Goal: Task Accomplishment & Management: Complete application form

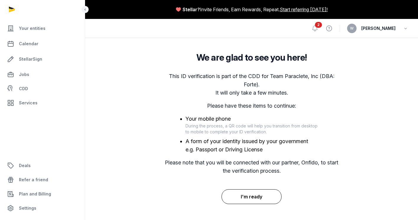
click at [250, 190] on button "I'm ready" at bounding box center [251, 196] width 60 height 15
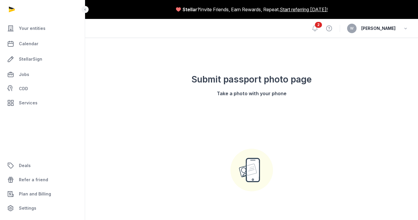
click at [231, 120] on div "Continue on phone or upload photo – no scans or photocopies" at bounding box center [251, 185] width 132 height 167
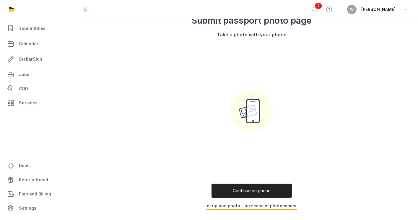
scroll to position [78, 0]
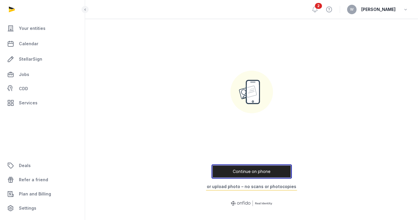
click at [248, 170] on button "Continue on phone" at bounding box center [251, 171] width 80 height 14
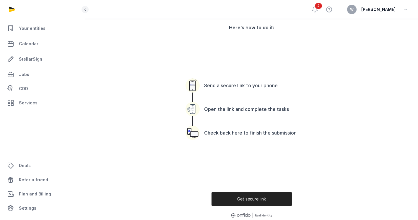
scroll to position [66, 0]
click at [251, 199] on button "Get secure link" at bounding box center [251, 198] width 80 height 14
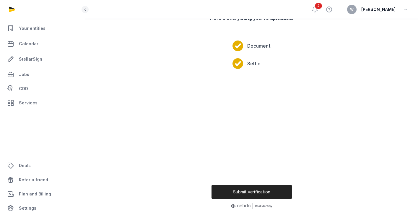
scroll to position [78, 0]
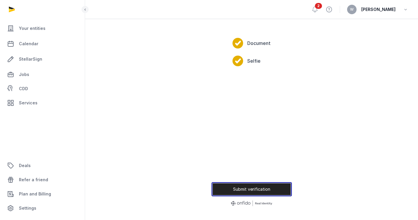
click at [248, 185] on button "Submit verification" at bounding box center [251, 189] width 80 height 14
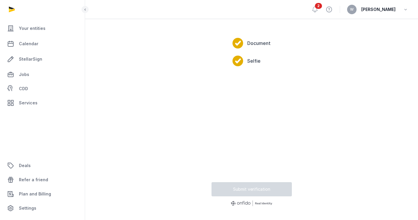
scroll to position [5, 0]
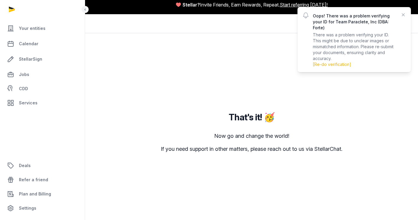
click at [334, 22] on p "Oops! There was a problem verifying your ID for Team Paraclete, Inc (DBA: Forte)" at bounding box center [354, 22] width 83 height 18
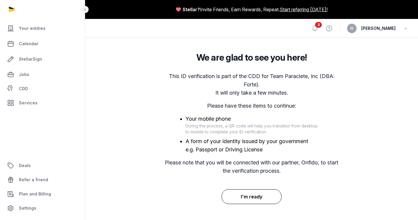
click at [258, 195] on button "I'm ready" at bounding box center [251, 196] width 60 height 15
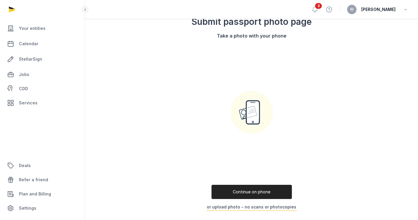
scroll to position [65, 0]
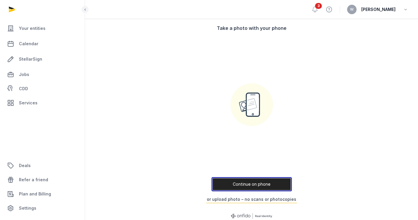
click at [252, 185] on button "Continue on phone" at bounding box center [251, 184] width 80 height 14
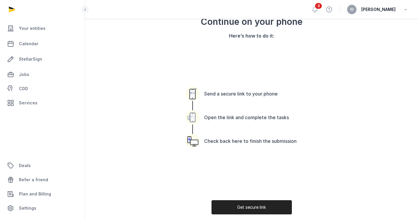
scroll to position [78, 0]
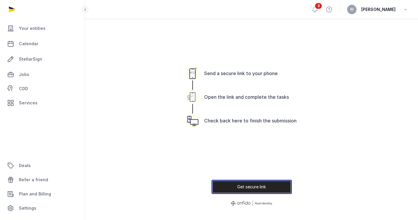
click at [248, 184] on button "Get secure link" at bounding box center [251, 186] width 80 height 14
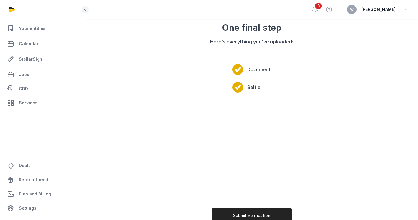
scroll to position [77, 0]
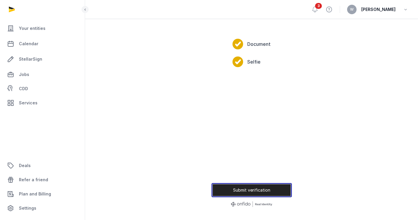
click at [257, 188] on button "Submit verification" at bounding box center [251, 190] width 80 height 14
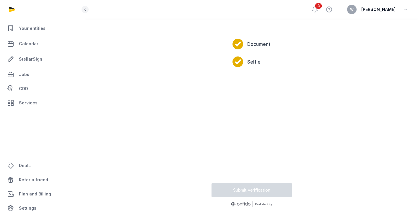
scroll to position [0, 0]
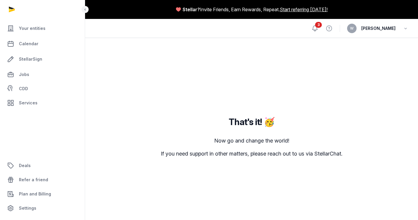
click at [318, 29] on icon at bounding box center [314, 28] width 7 height 7
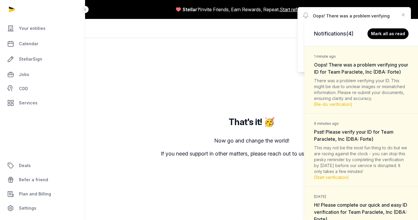
click at [234, 78] on div "Notifications (4) Mark all as read 1 minute ago Oops! There was a problem verif…" at bounding box center [209, 110] width 418 height 220
